Goal: Go to known website: Go to known website

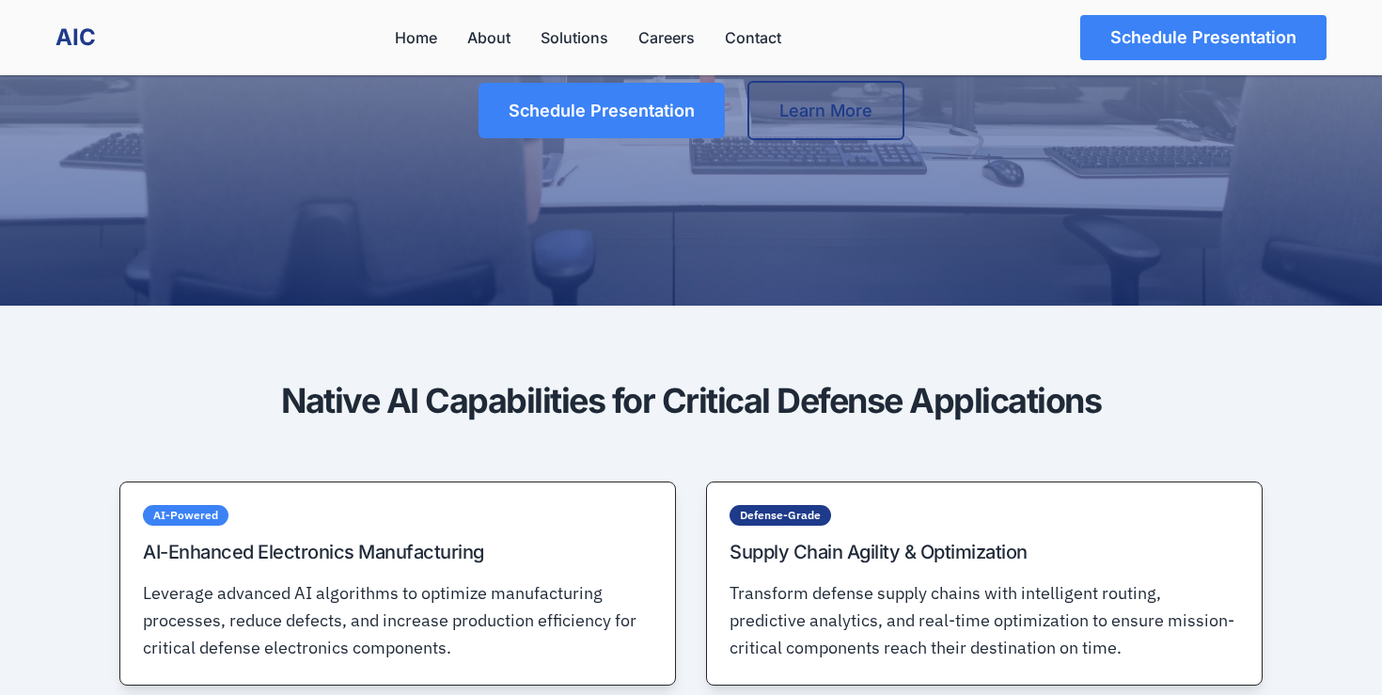
scroll to position [378, 0]
